Goal: Check status

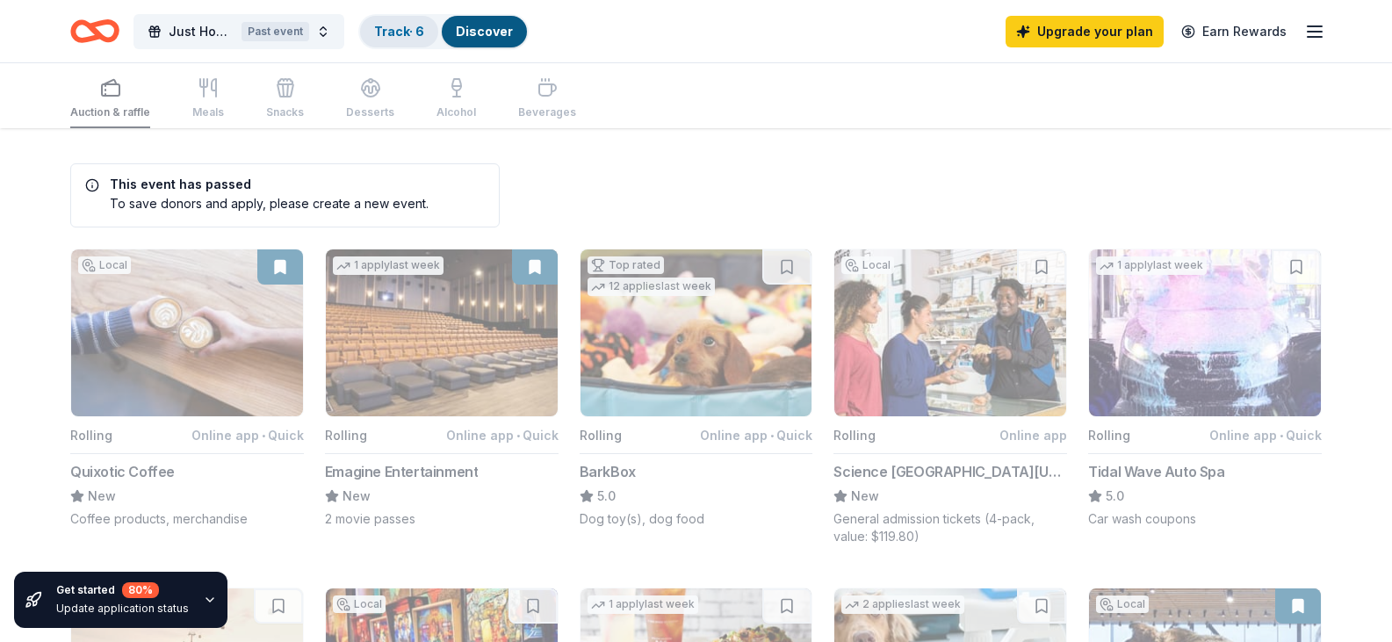
click at [374, 28] on link "Track · 6" at bounding box center [399, 31] width 50 height 15
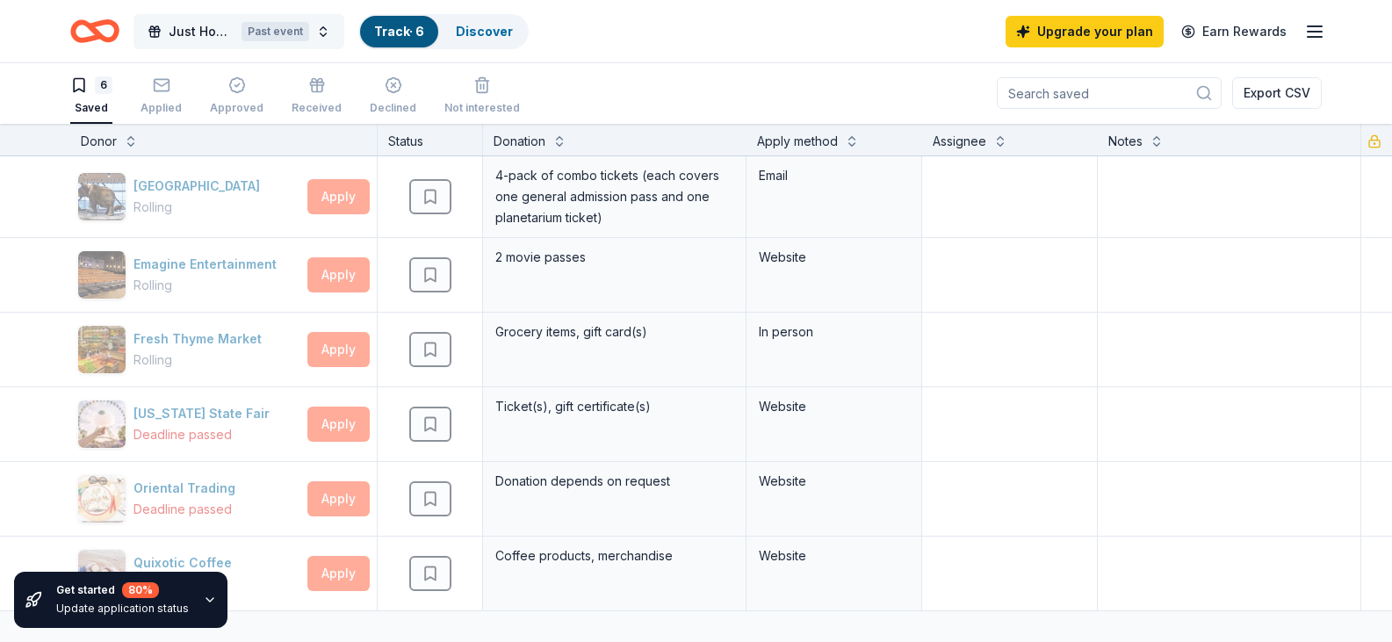
click at [326, 30] on button "Just Hope Spring Fundraiser Past event" at bounding box center [238, 31] width 211 height 35
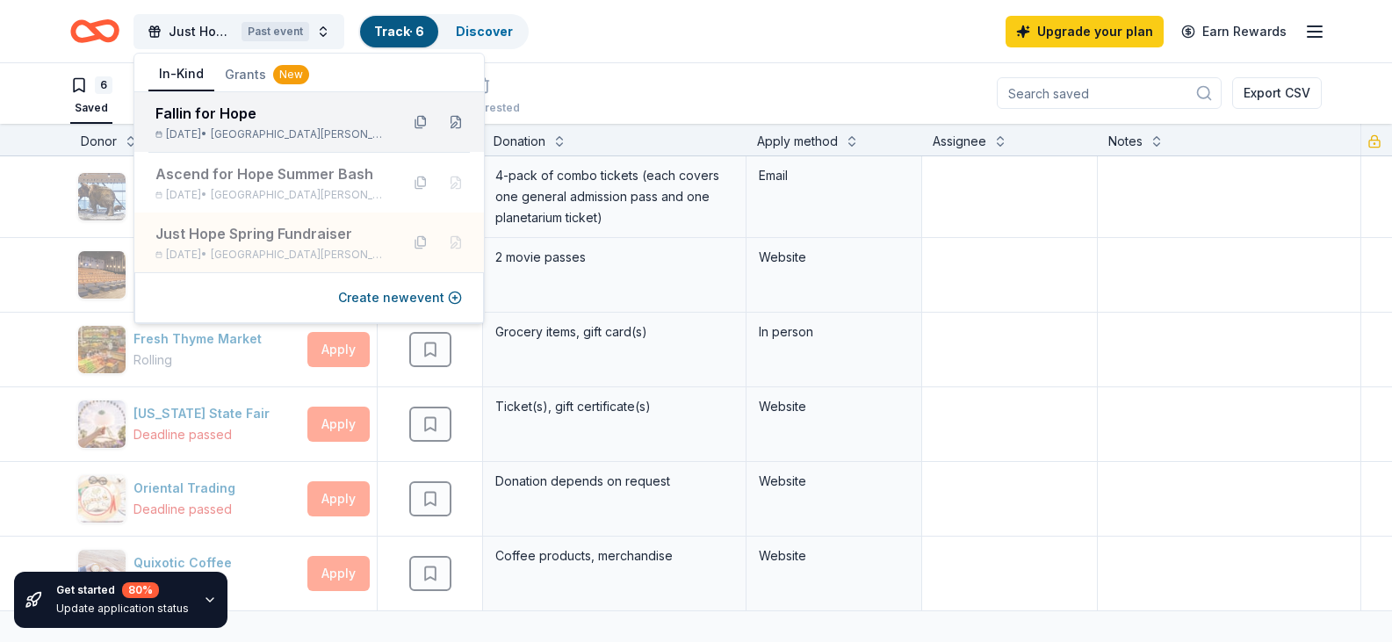
click at [304, 114] on div "Fallin for Hope" at bounding box center [270, 113] width 230 height 21
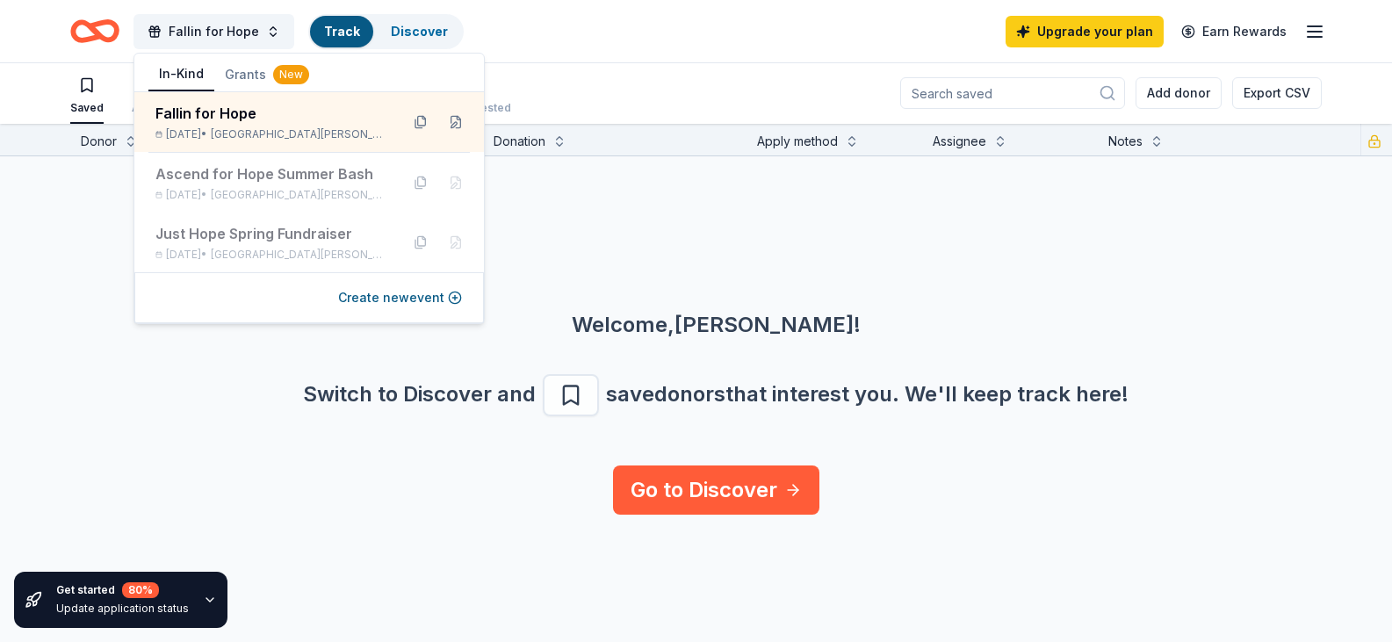
click at [732, 258] on div "Welcome, [PERSON_NAME] ! Switch to Discover and save donors that interest you. …" at bounding box center [716, 310] width 1392 height 309
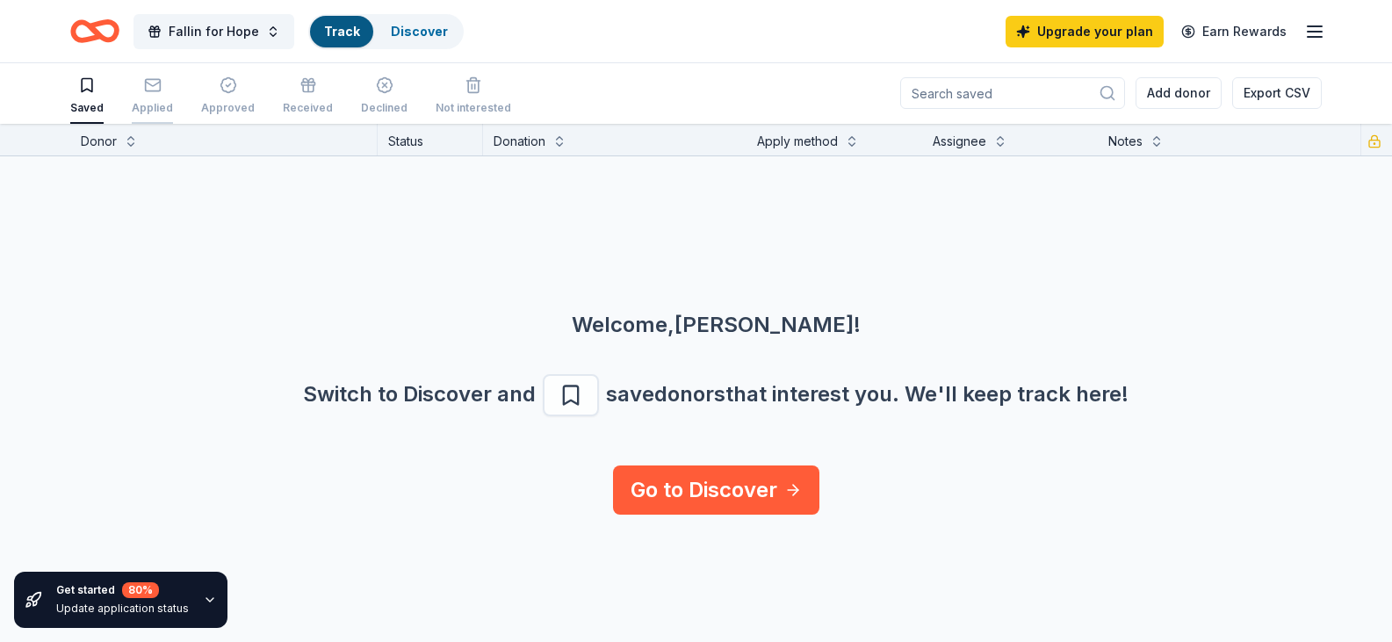
click at [149, 92] on icon "button" at bounding box center [153, 85] width 18 height 18
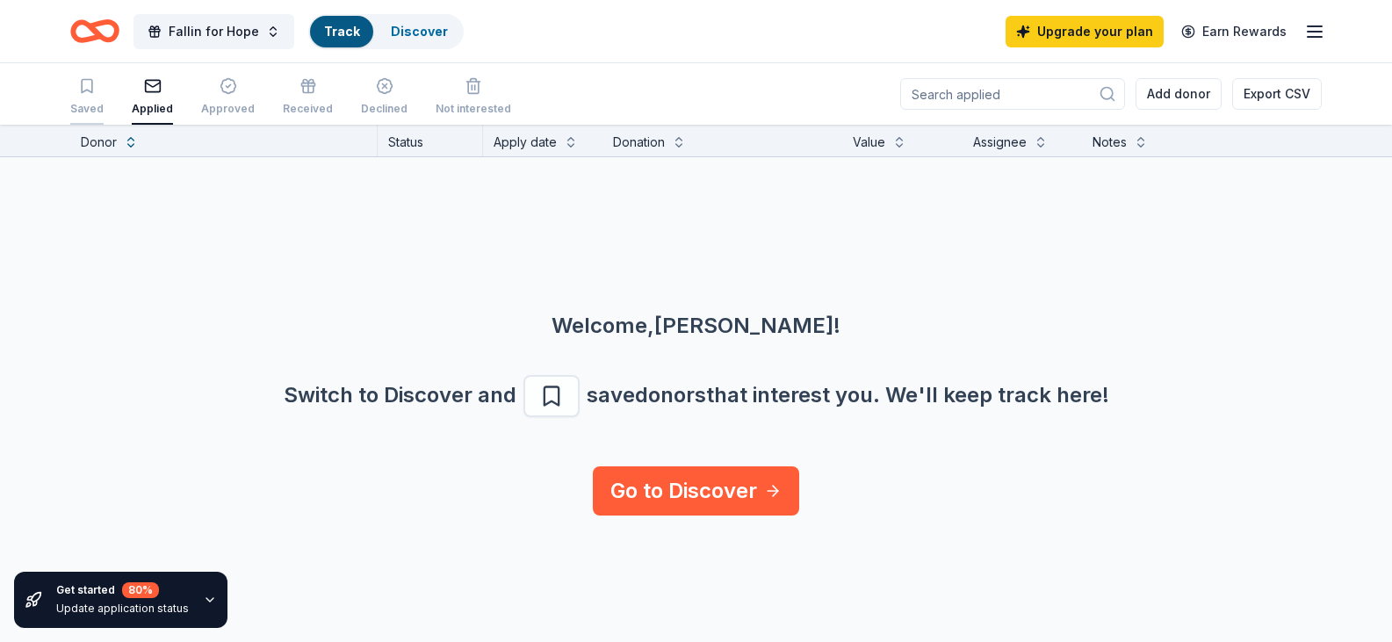
click at [89, 85] on icon "button" at bounding box center [87, 86] width 18 height 18
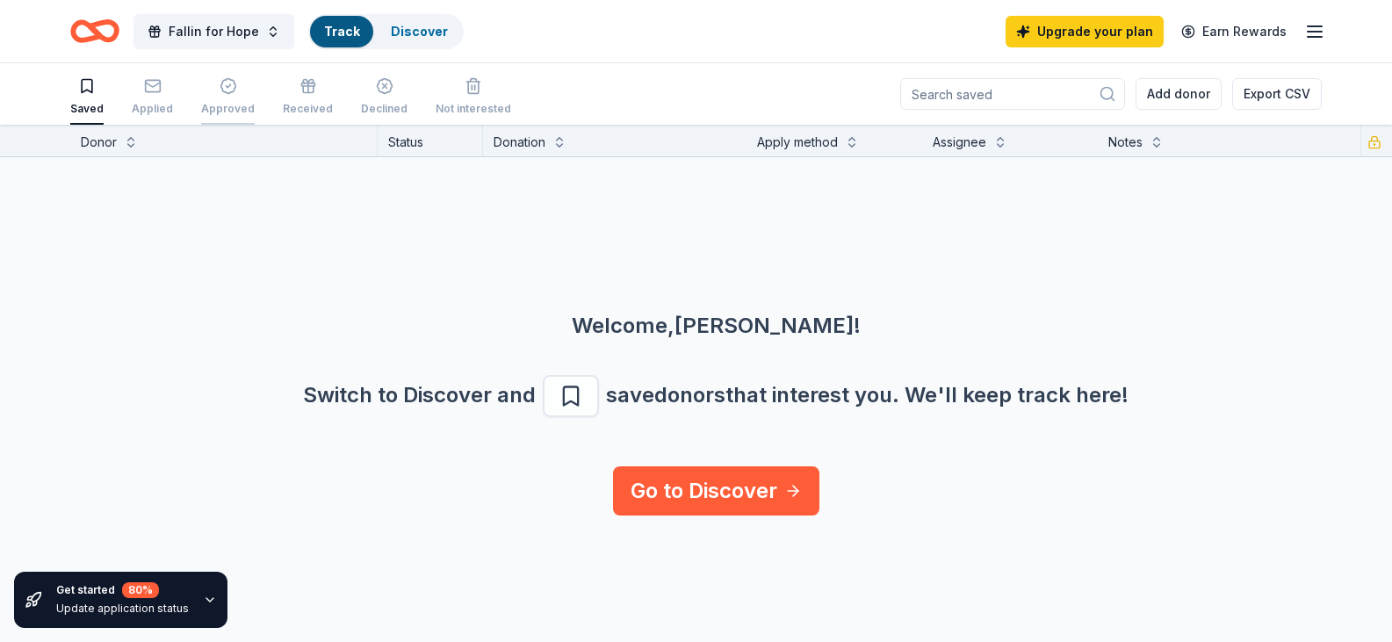
click at [240, 95] on div "Approved" at bounding box center [228, 96] width 54 height 39
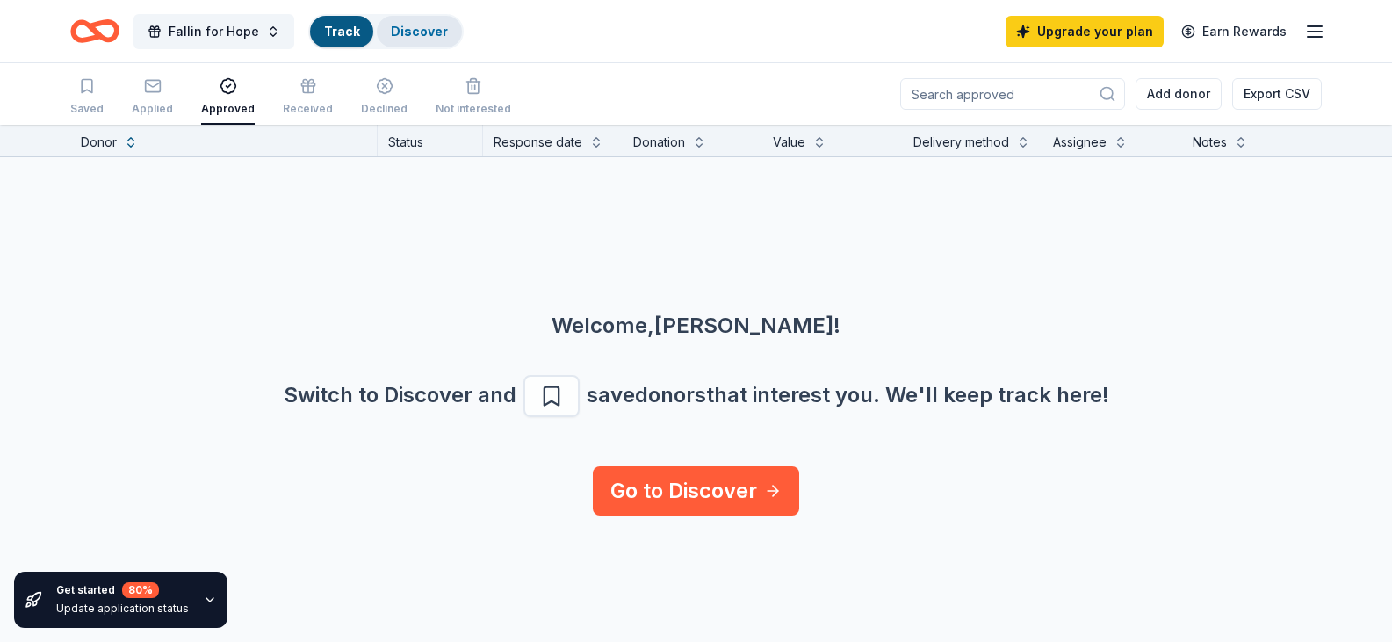
click at [428, 45] on div "Discover" at bounding box center [419, 32] width 85 height 32
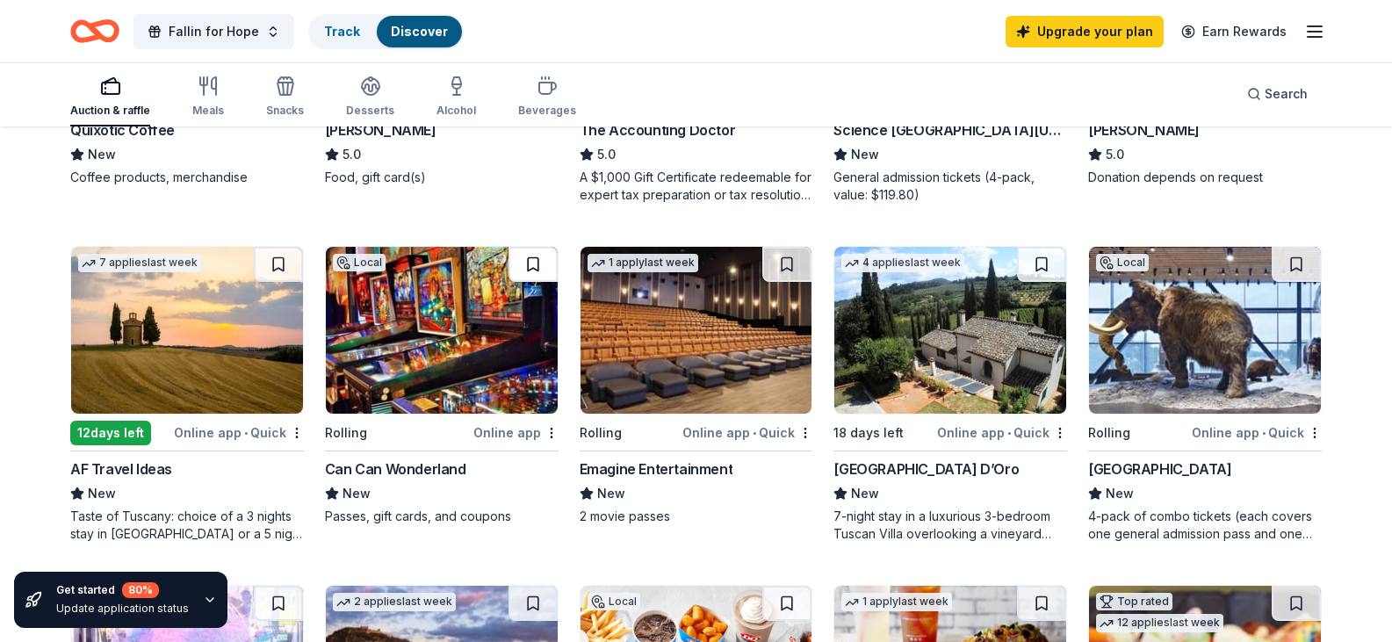
scroll to position [439, 0]
